Goal: Find contact information

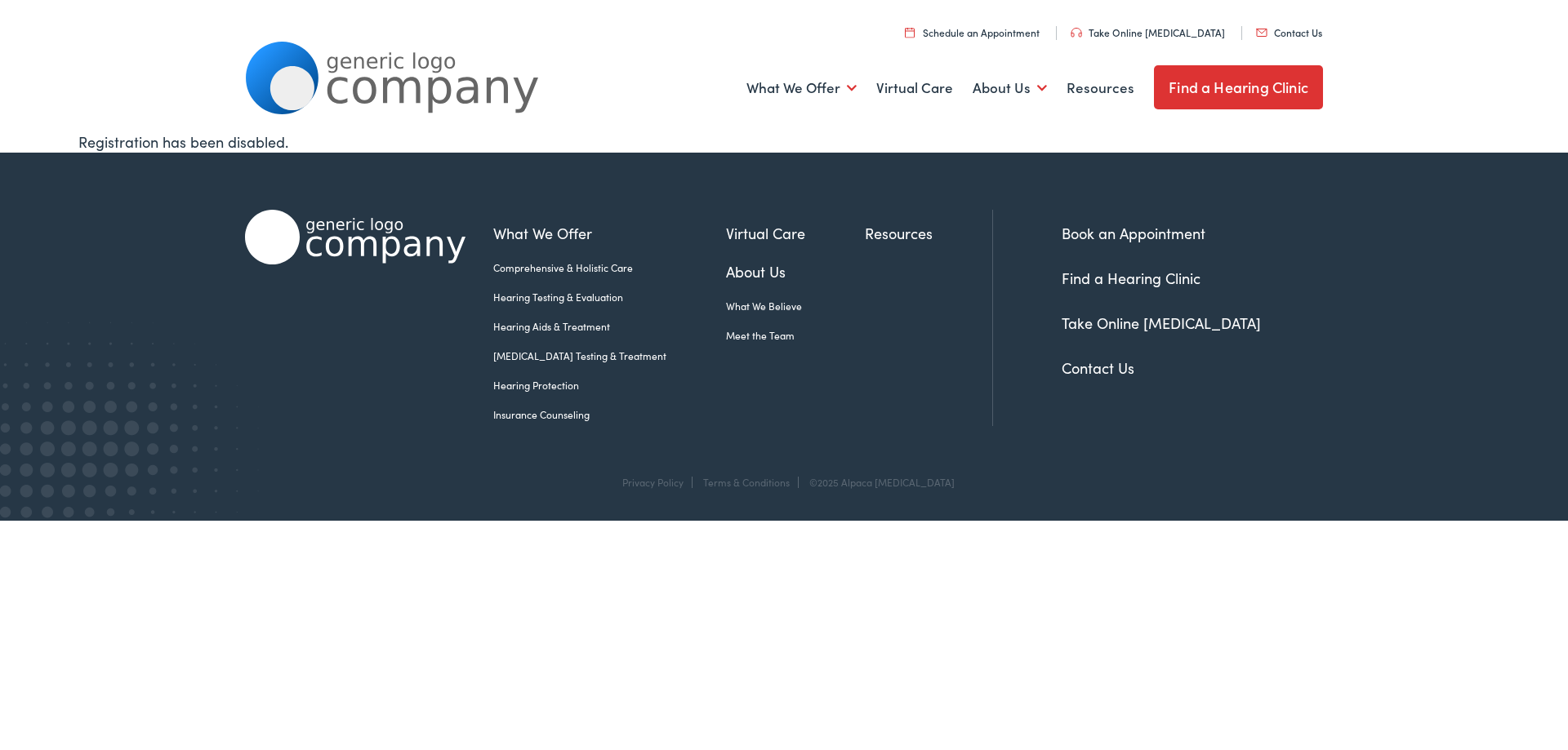
drag, startPoint x: 1290, startPoint y: 32, endPoint x: 1293, endPoint y: 277, distance: 245.0
click at [1293, 277] on li "Find a Hearing Clinic" at bounding box center [1192, 277] width 261 height 22
click at [1303, 37] on link "Contact Us" at bounding box center [1289, 32] width 66 height 14
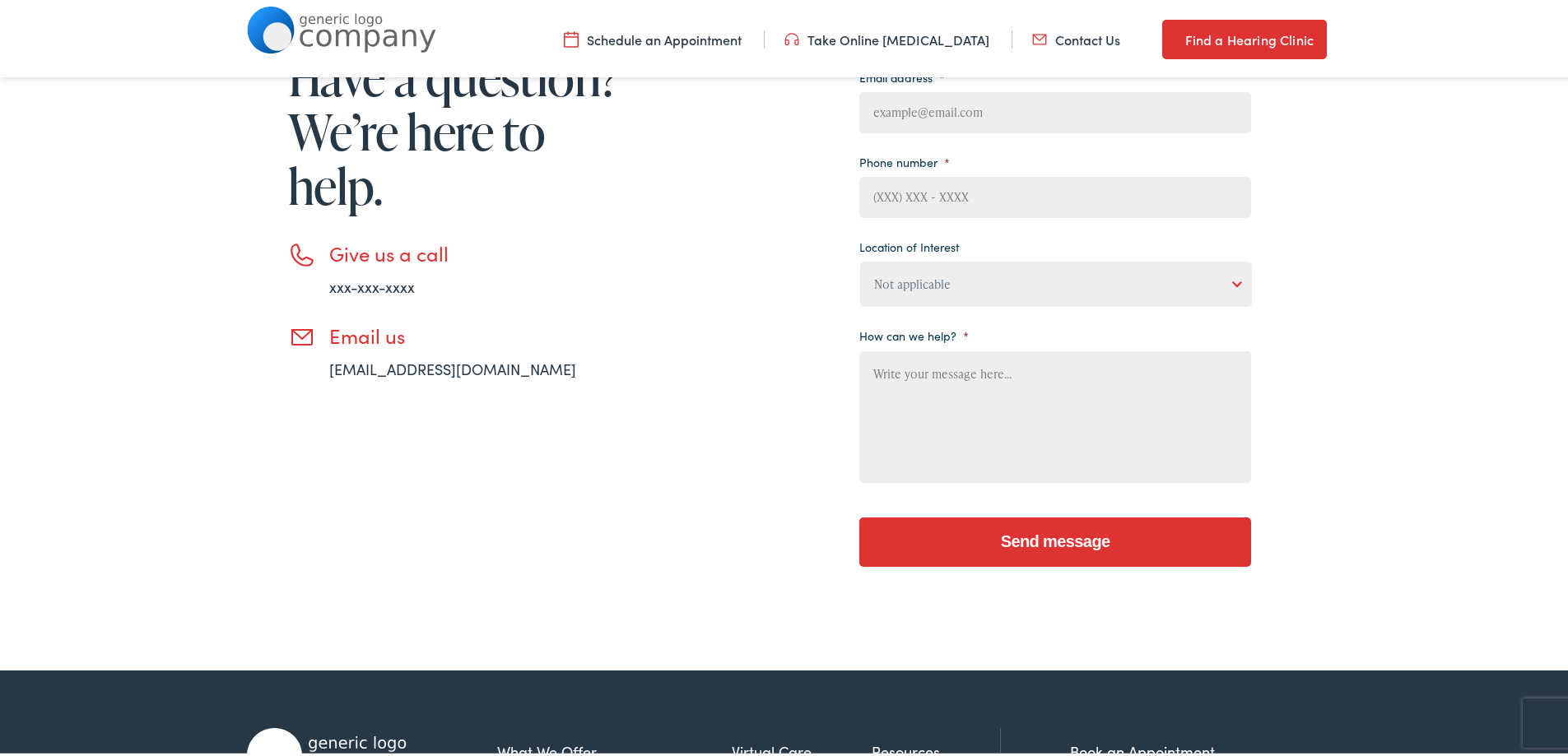
drag, startPoint x: 0, startPoint y: 0, endPoint x: 668, endPoint y: 309, distance: 736.0
click at [668, 309] on div "Need help? Have a question? We’re here to help. Give us a call xxx-xxx-xxxx Ema…" at bounding box center [748, 268] width 1004 height 633
